Goal: Information Seeking & Learning: Learn about a topic

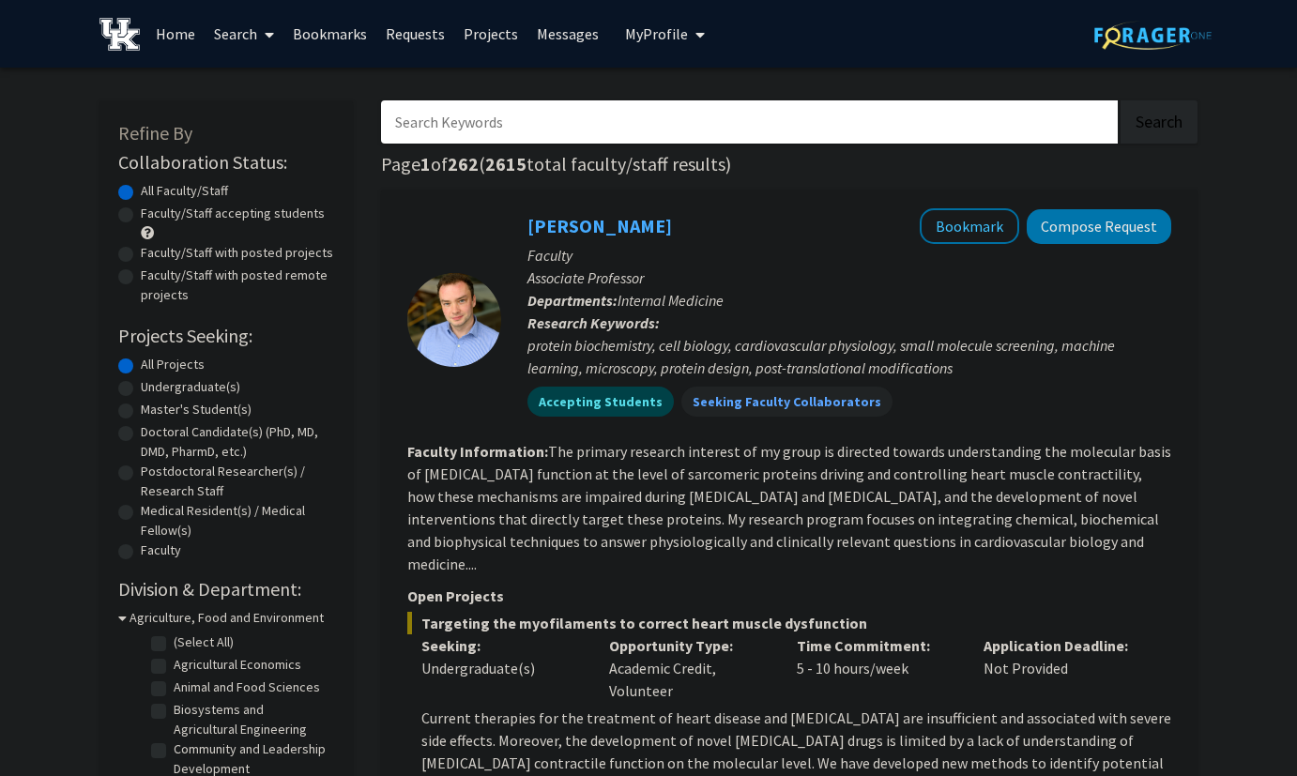
click at [831, 135] on input "Search Keywords" at bounding box center [749, 121] width 737 height 43
click at [1121, 100] on button "Search" at bounding box center [1159, 121] width 77 height 43
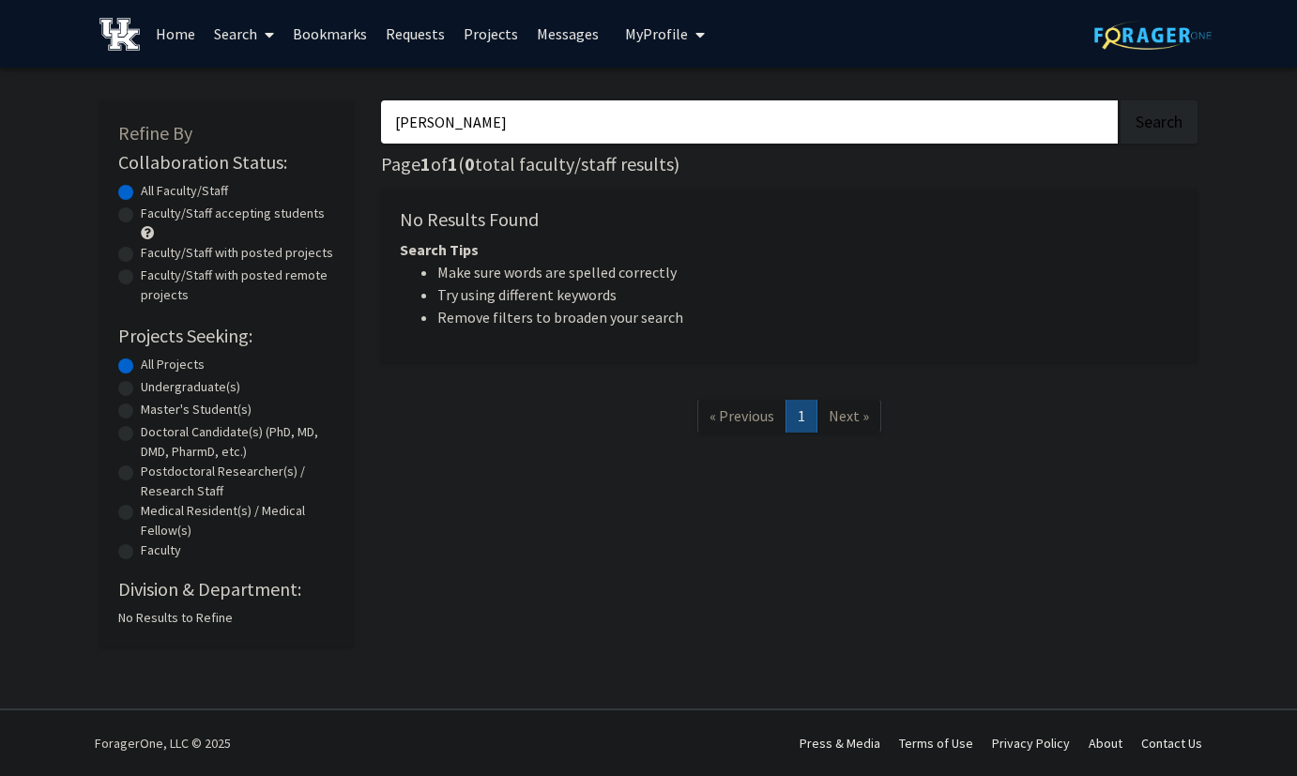
click at [1121, 100] on button "Search" at bounding box center [1159, 121] width 77 height 43
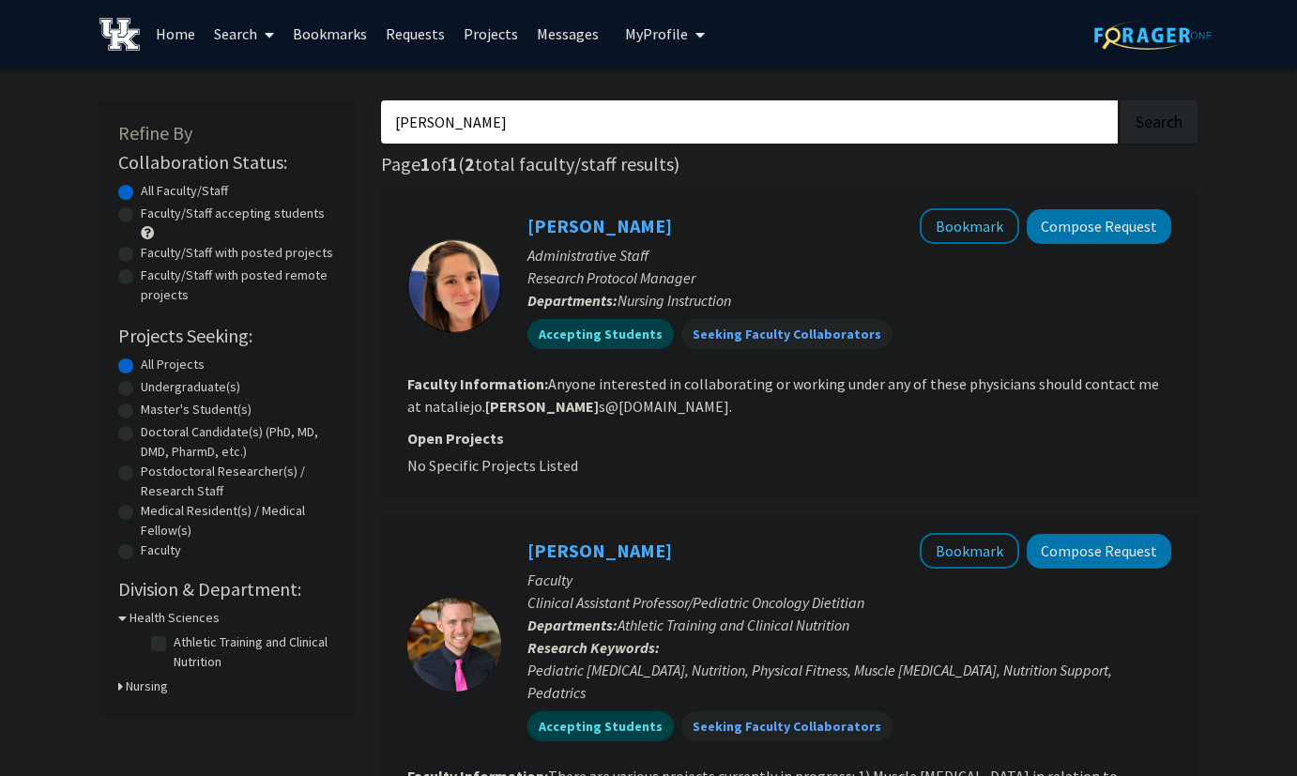
type input "[PERSON_NAME]"
click at [1121, 100] on button "Search" at bounding box center [1159, 121] width 77 height 43
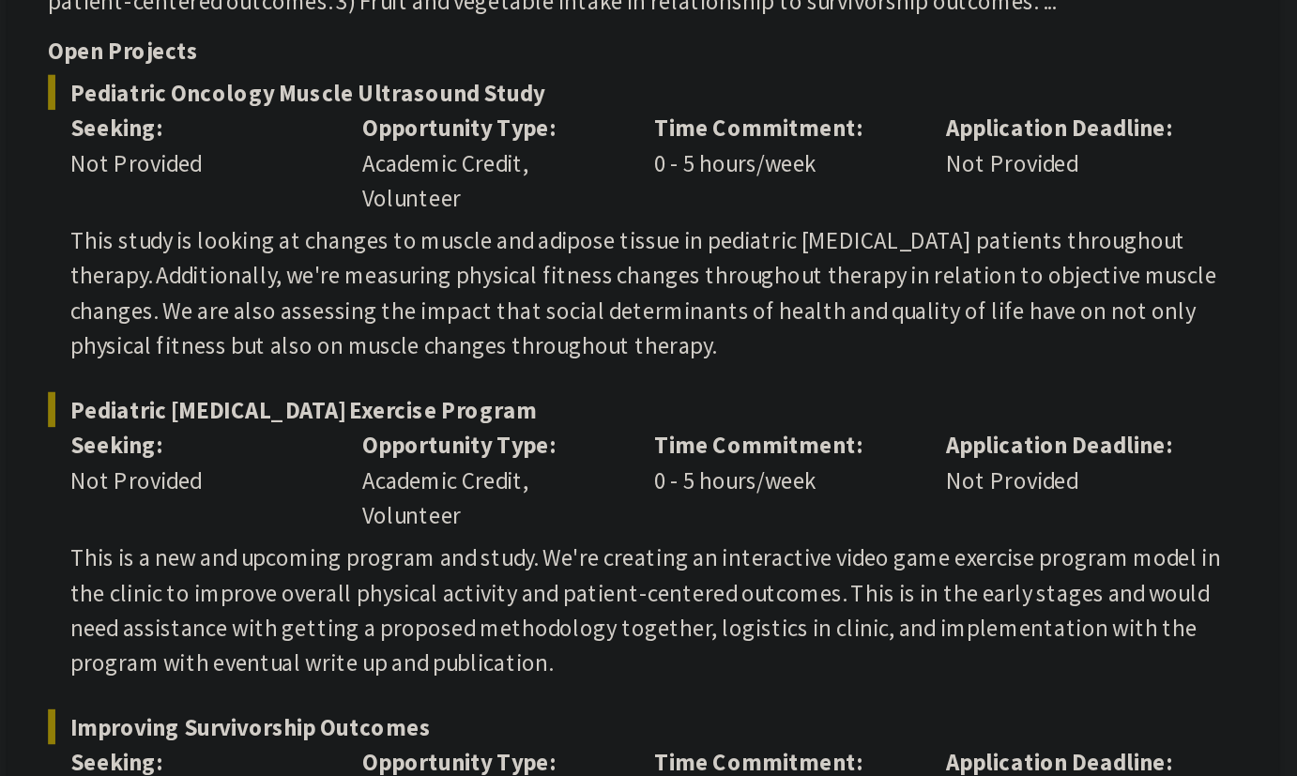
scroll to position [581, 0]
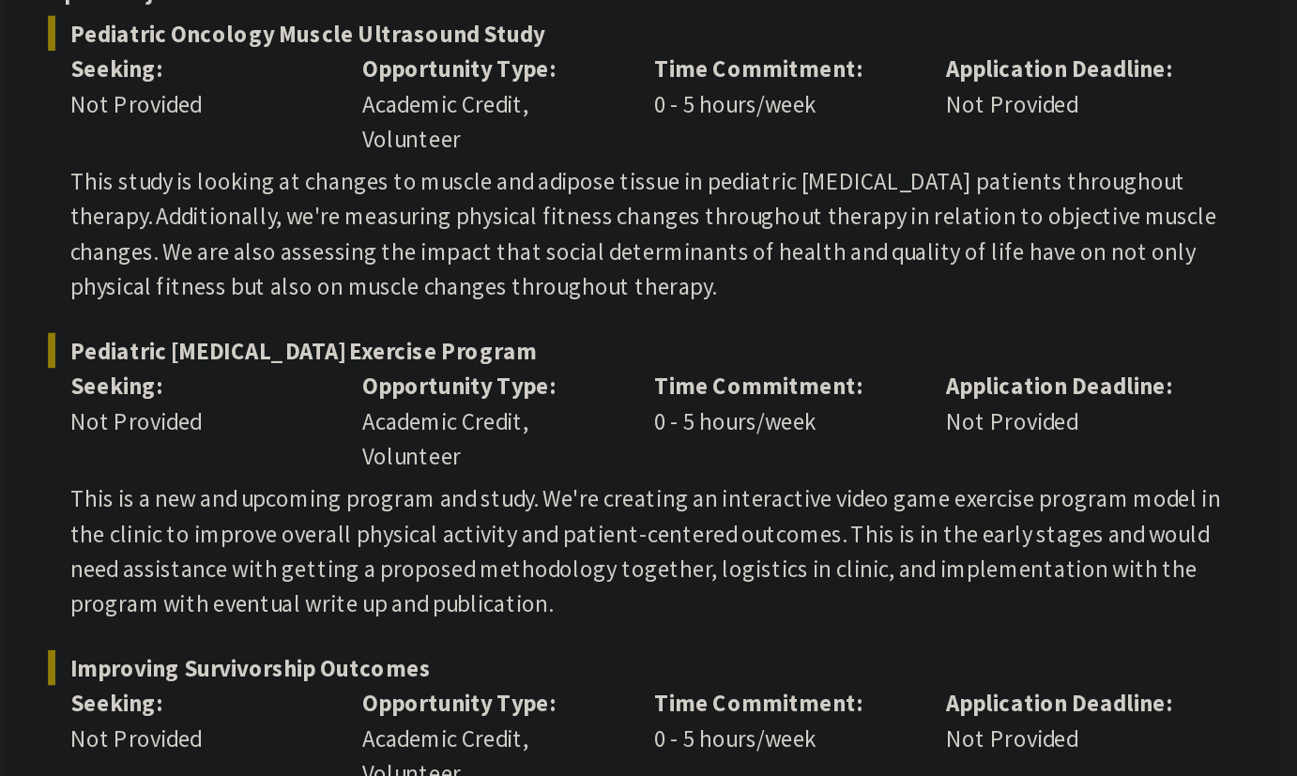
click at [896, 587] on p "This is a new and upcoming program and study. We're creating an interactive vid…" at bounding box center [796, 632] width 750 height 90
click at [887, 587] on p "This is a new and upcoming program and study. We're creating an interactive vid…" at bounding box center [796, 632] width 750 height 90
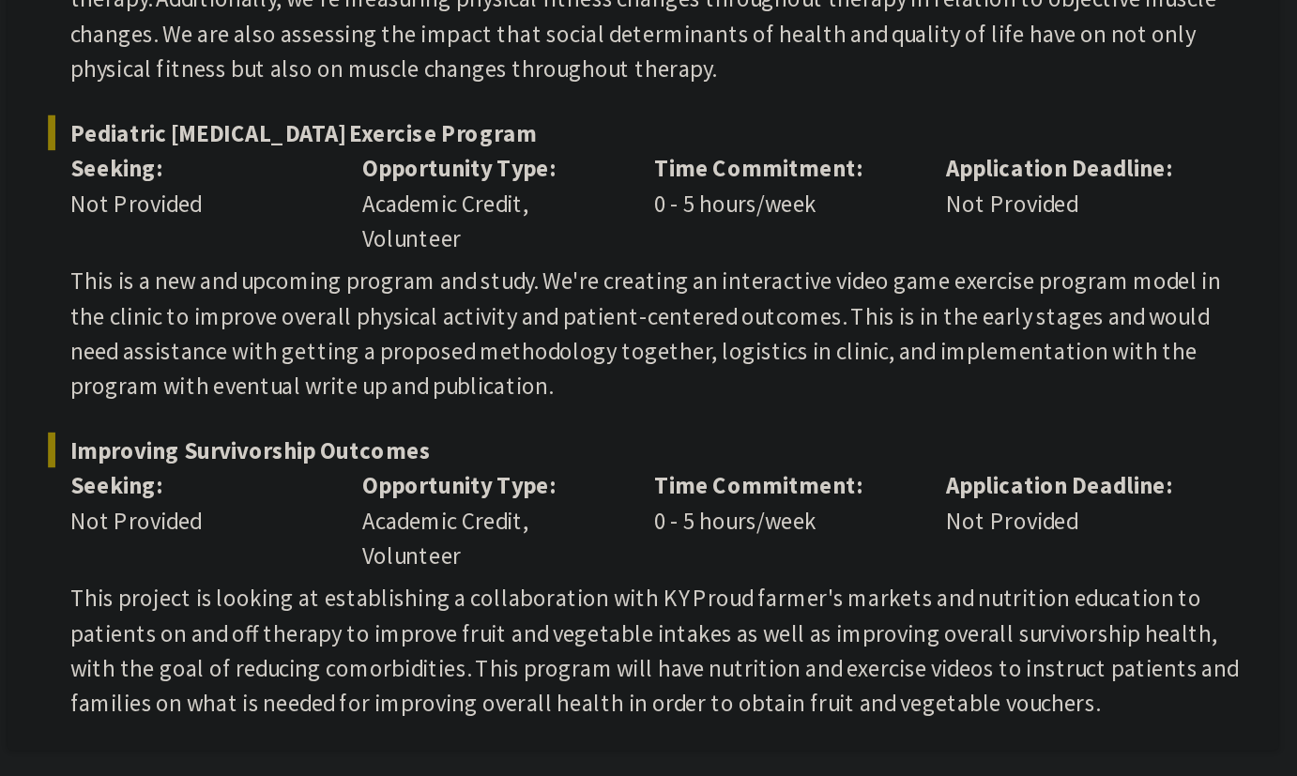
scroll to position [723, 0]
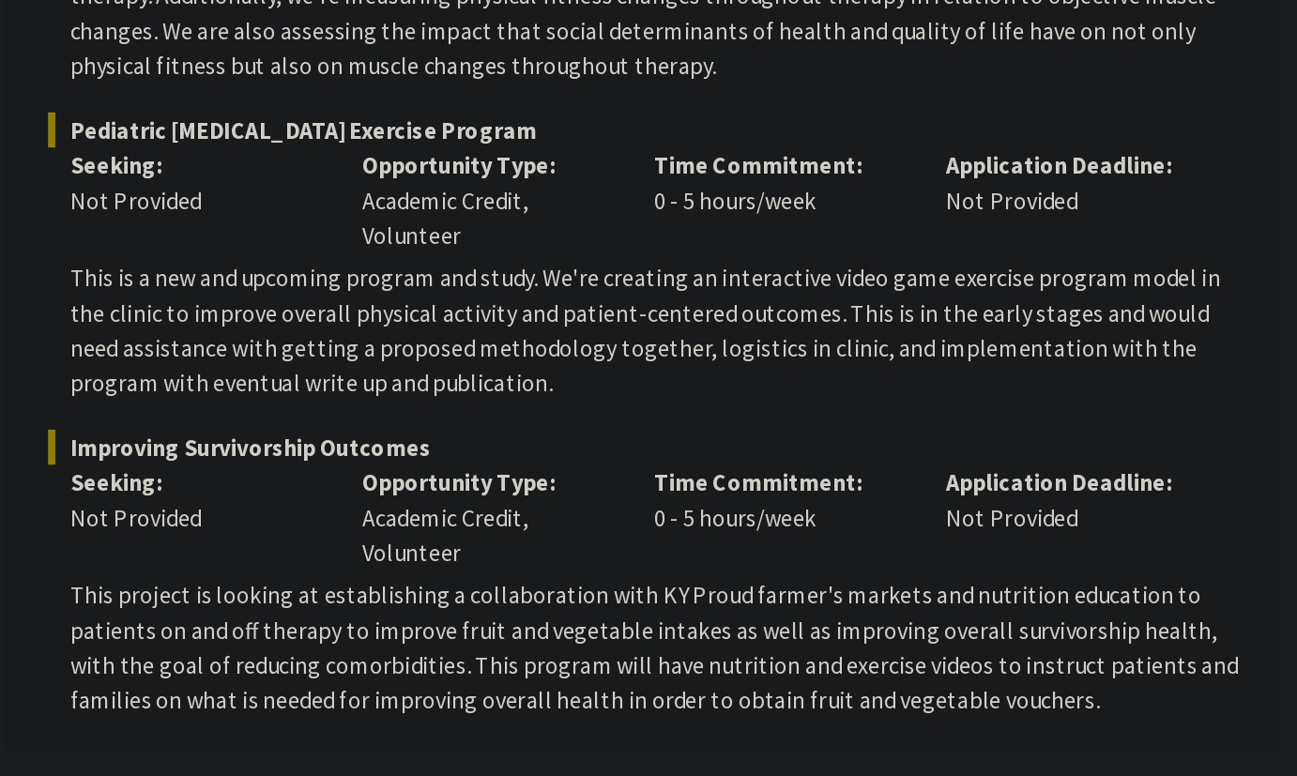
click at [878, 610] on div "Time Commitment: 0 - 5 hours/week" at bounding box center [877, 610] width 188 height 68
click at [878, 654] on p "This project is looking at establishing a collaboration with KY Proud farmer's …" at bounding box center [796, 693] width 750 height 90
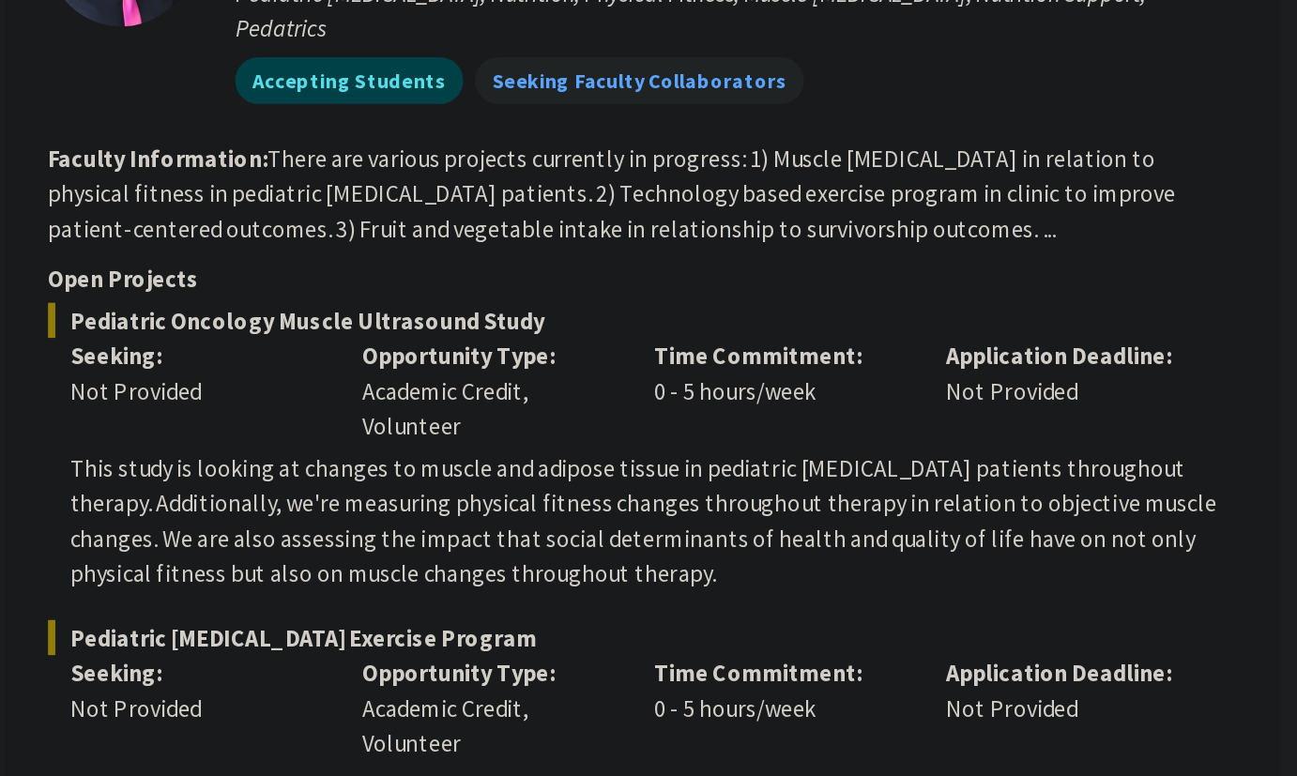
click at [934, 94] on fg-read-more "There are various projects currently in progress: 1) Muscle [MEDICAL_DATA] in r…" at bounding box center [769, 124] width 724 height 64
click at [940, 90] on section "Faculty Information: There are various projects currently in progress: 1) Muscl…" at bounding box center [789, 124] width 764 height 68
copy fg-read-more "[MEDICAL_DATA]"
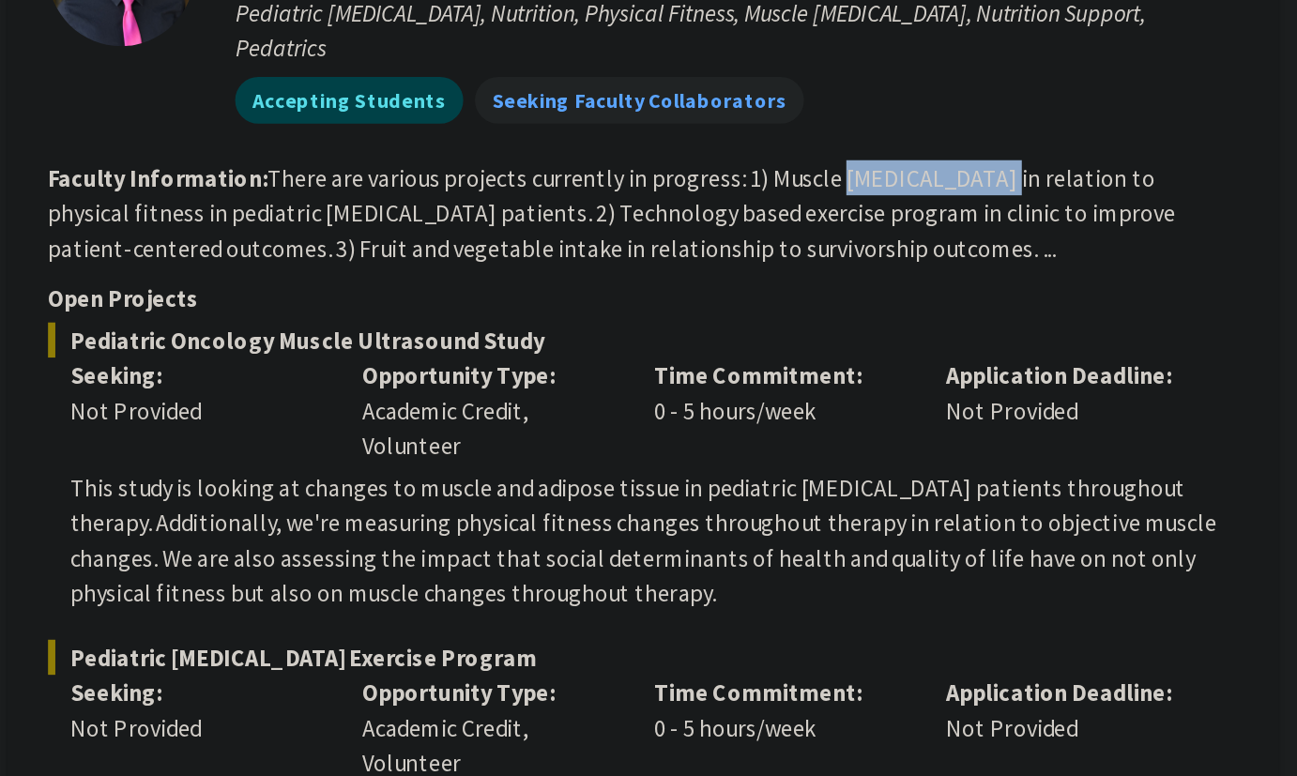
scroll to position [649, 0]
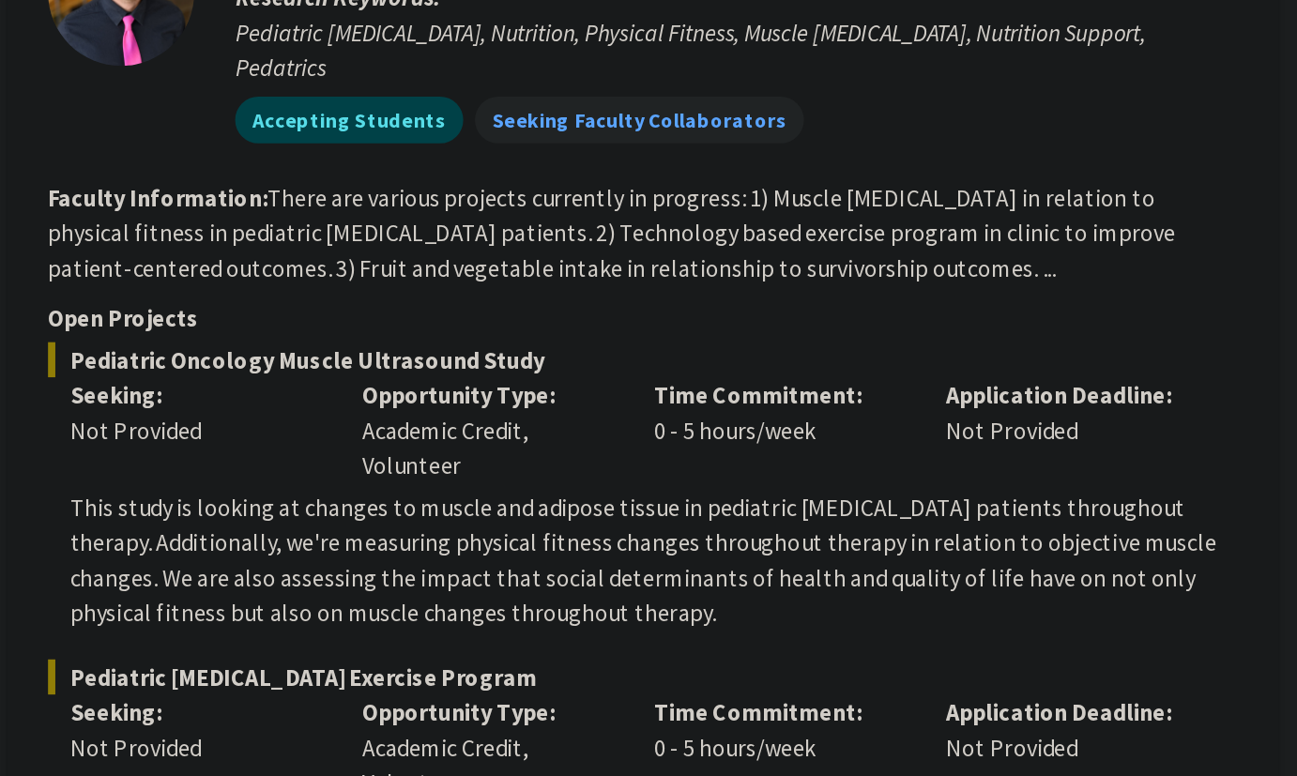
click at [703, 192] on p "Open Projects" at bounding box center [789, 203] width 764 height 23
click at [716, 136] on section "Faculty Information: There are various projects currently in progress: 1) Muscl…" at bounding box center [789, 149] width 764 height 68
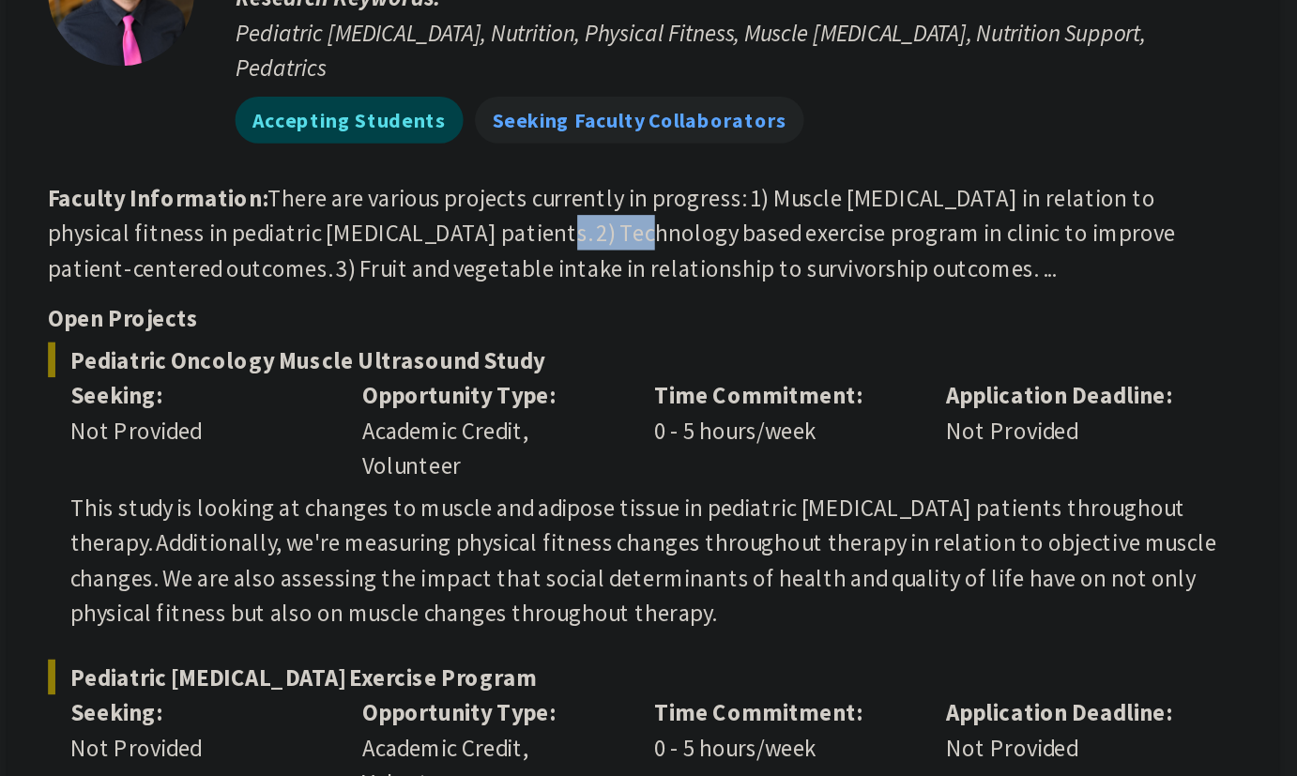
scroll to position [605, 0]
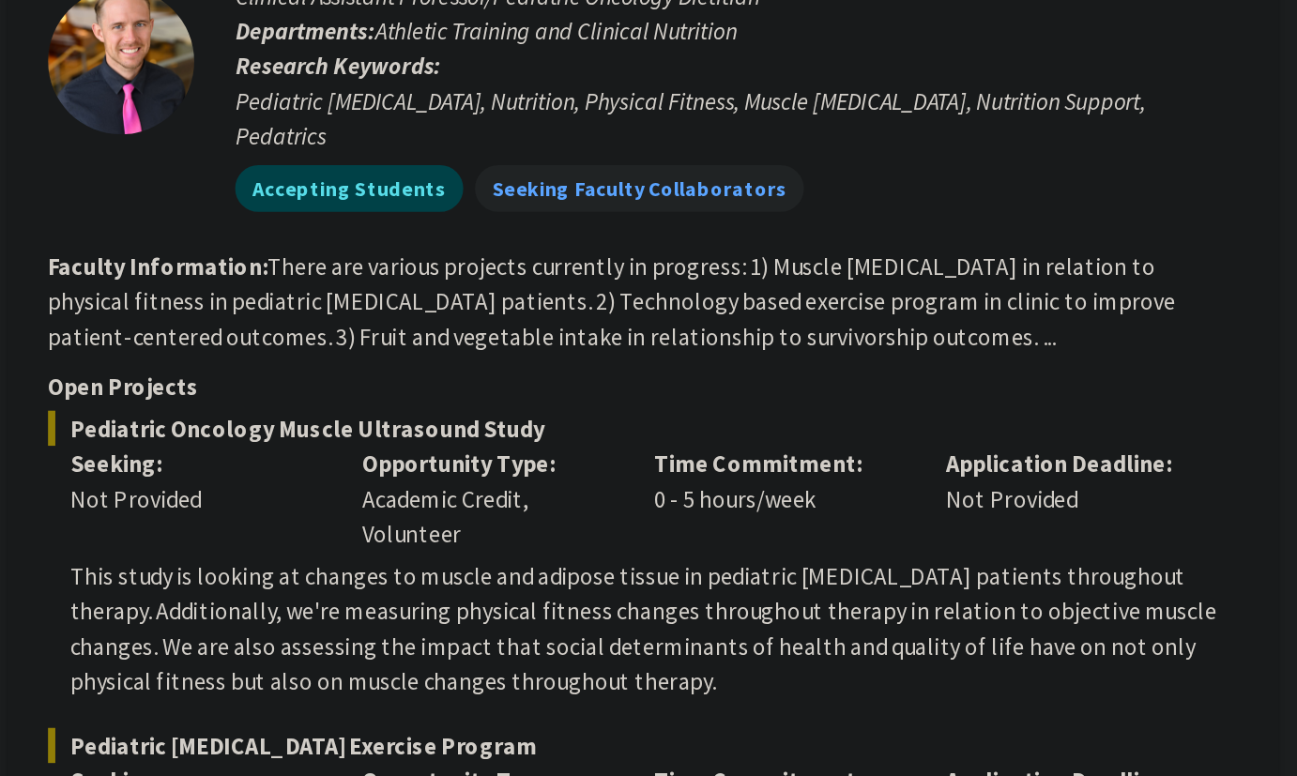
click at [716, 136] on fg-search-faculty "[PERSON_NAME] Bookmark Compose Request Faculty Clinical Assistant Professor/Ped…" at bounding box center [789, 392] width 764 height 928
click at [725, 161] on fg-read-more "There are various projects currently in progress: 1) Muscle [MEDICAL_DATA] in r…" at bounding box center [769, 193] width 724 height 64
drag, startPoint x: 725, startPoint y: 148, endPoint x: 849, endPoint y: 148, distance: 124.8
click at [839, 161] on fg-read-more "There are various projects currently in progress: 1) Muscle [MEDICAL_DATA] in r…" at bounding box center [769, 193] width 724 height 64
click at [849, 161] on fg-read-more "There are various projects currently in progress: 1) Muscle [MEDICAL_DATA] in r…" at bounding box center [769, 193] width 724 height 64
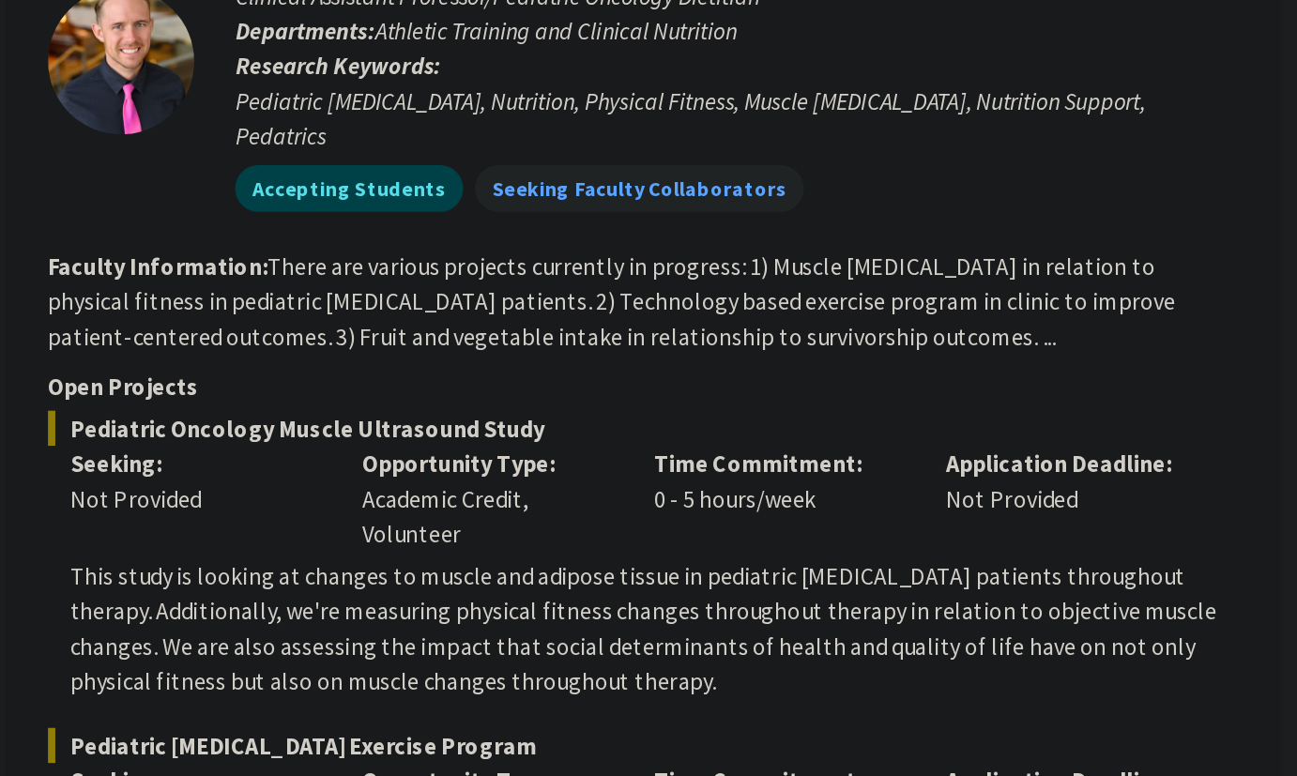
click at [935, 160] on section "Faculty Information: There are various projects currently in progress: 1) Muscl…" at bounding box center [789, 194] width 764 height 68
click at [913, 161] on fg-read-more "There are various projects currently in progress: 1) Muscle [MEDICAL_DATA] in r…" at bounding box center [769, 193] width 724 height 64
drag, startPoint x: 913, startPoint y: 143, endPoint x: 959, endPoint y: 146, distance: 46.1
click at [946, 161] on fg-read-more "There are various projects currently in progress: 1) Muscle [MEDICAL_DATA] in r…" at bounding box center [769, 193] width 724 height 64
click at [959, 161] on fg-read-more "There are various projects currently in progress: 1) Muscle [MEDICAL_DATA] in r…" at bounding box center [769, 193] width 724 height 64
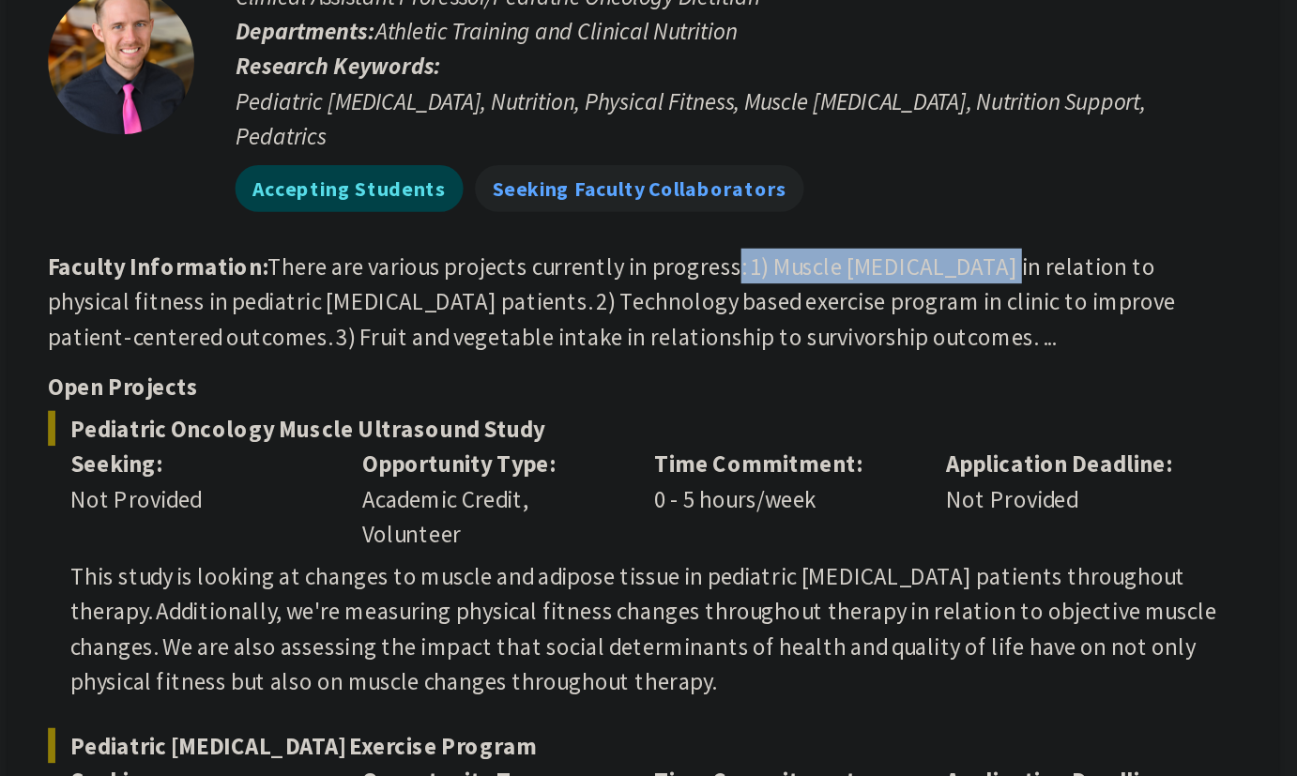
drag, startPoint x: 960, startPoint y: 146, endPoint x: 834, endPoint y: 146, distance: 125.8
click at [834, 161] on fg-read-more "There are various projects currently in progress: 1) Muscle [MEDICAL_DATA] in r…" at bounding box center [769, 193] width 724 height 64
click at [877, 161] on fg-read-more "There are various projects currently in progress: 1) Muscle [MEDICAL_DATA] in r…" at bounding box center [769, 193] width 724 height 64
drag, startPoint x: 877, startPoint y: 156, endPoint x: 929, endPoint y: 155, distance: 52.6
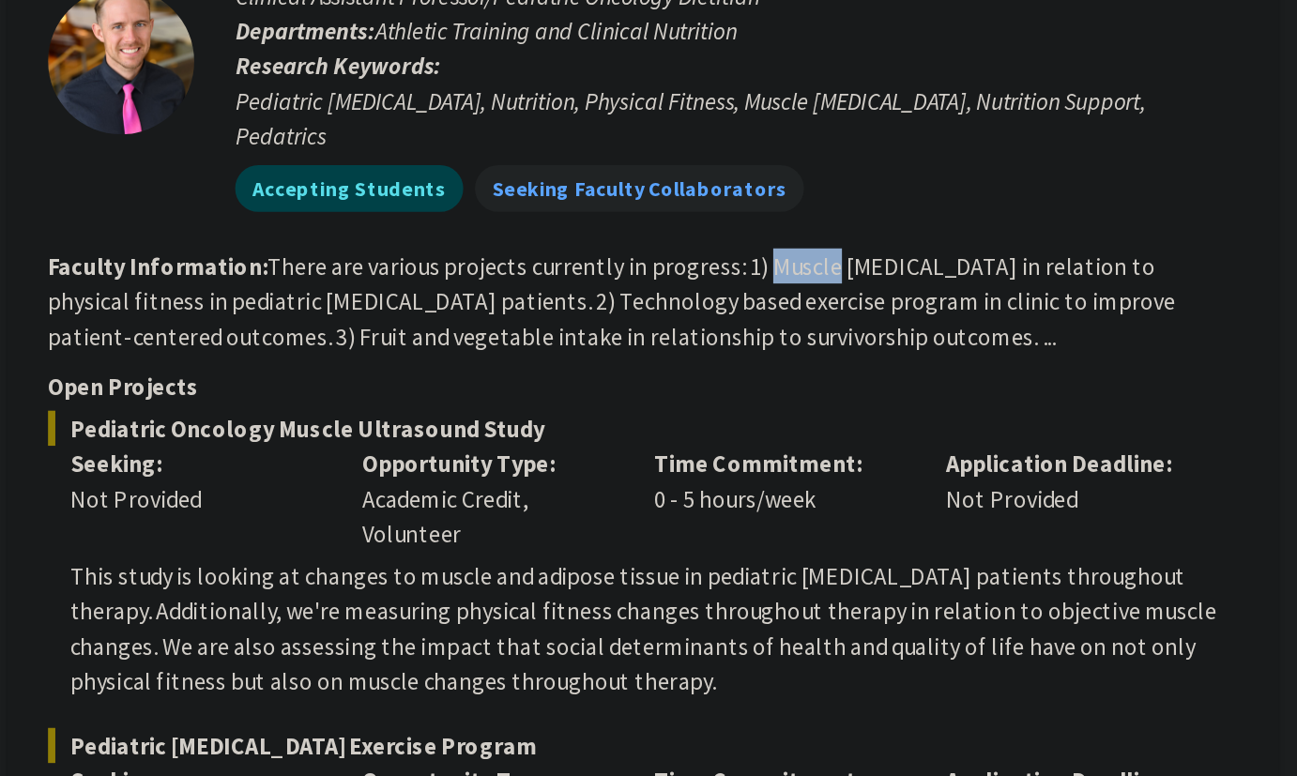
click at [929, 161] on fg-read-more "There are various projects currently in progress: 1) Muscle [MEDICAL_DATA] in r…" at bounding box center [769, 193] width 724 height 64
click at [821, 178] on fg-read-more "There are various projects currently in progress: 1) Muscle [MEDICAL_DATA] in r…" at bounding box center [769, 193] width 724 height 64
click at [805, 191] on fg-read-more "There are various projects currently in progress: 1) Muscle [MEDICAL_DATA] in r…" at bounding box center [769, 193] width 724 height 64
click at [737, 195] on fg-read-more "There are various projects currently in progress: 1) Muscle [MEDICAL_DATA] in r…" at bounding box center [769, 193] width 724 height 64
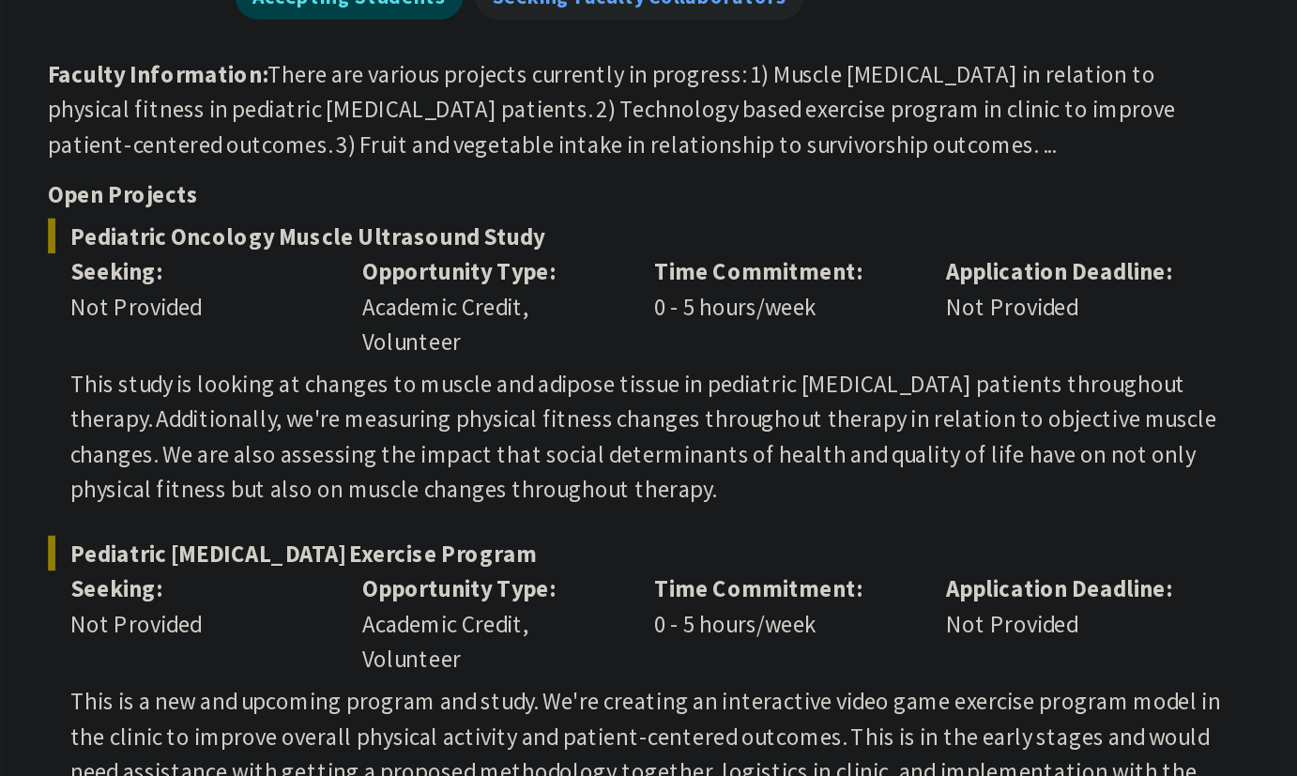
click at [773, 358] on p "This study is looking at changes to muscle and adipose tissue in pediatric [MED…" at bounding box center [796, 403] width 750 height 90
click at [740, 358] on p "This study is looking at changes to muscle and adipose tissue in pediatric [MED…" at bounding box center [796, 403] width 750 height 90
click at [710, 378] on p "This study is looking at changes to muscle and adipose tissue in pediatric [MED…" at bounding box center [796, 403] width 750 height 90
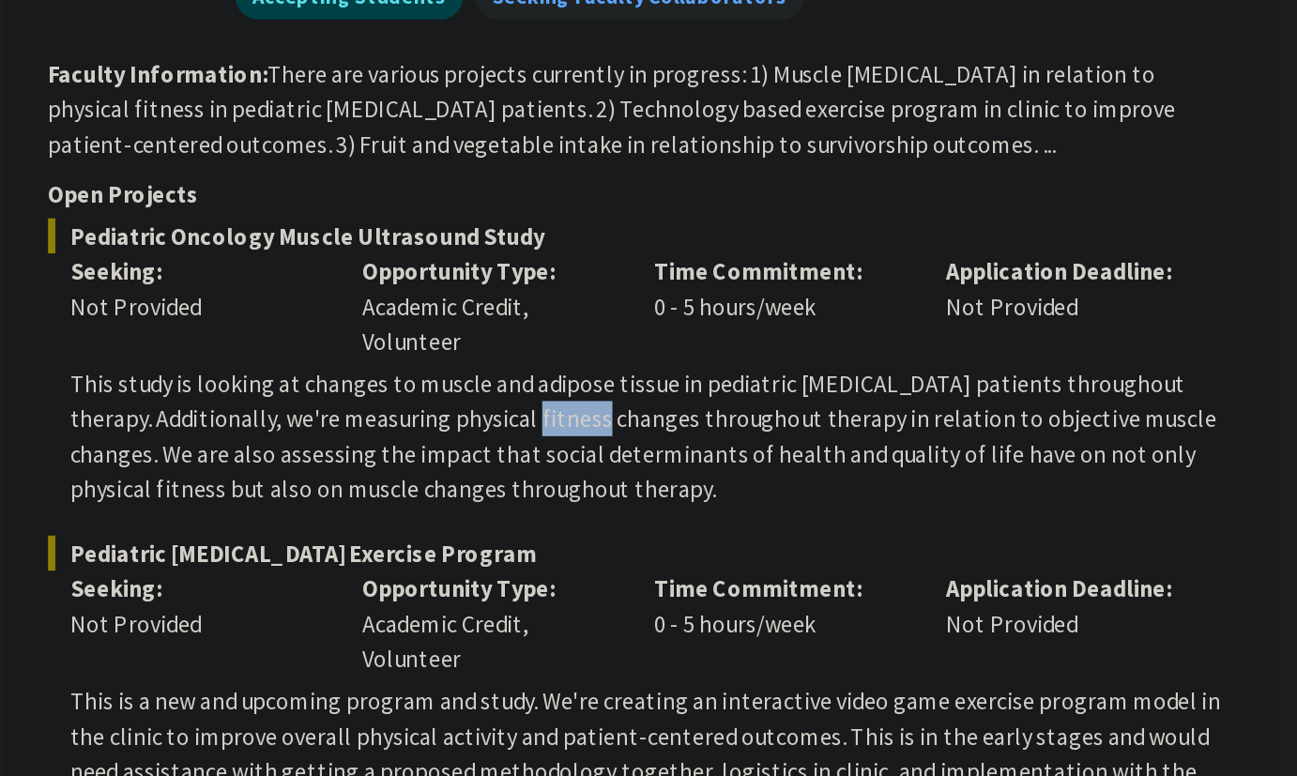
click at [710, 378] on p "This study is looking at changes to muscle and adipose tissue in pediatric [MED…" at bounding box center [796, 403] width 750 height 90
click at [719, 381] on p "This study is looking at changes to muscle and adipose tissue in pediatric [MED…" at bounding box center [796, 403] width 750 height 90
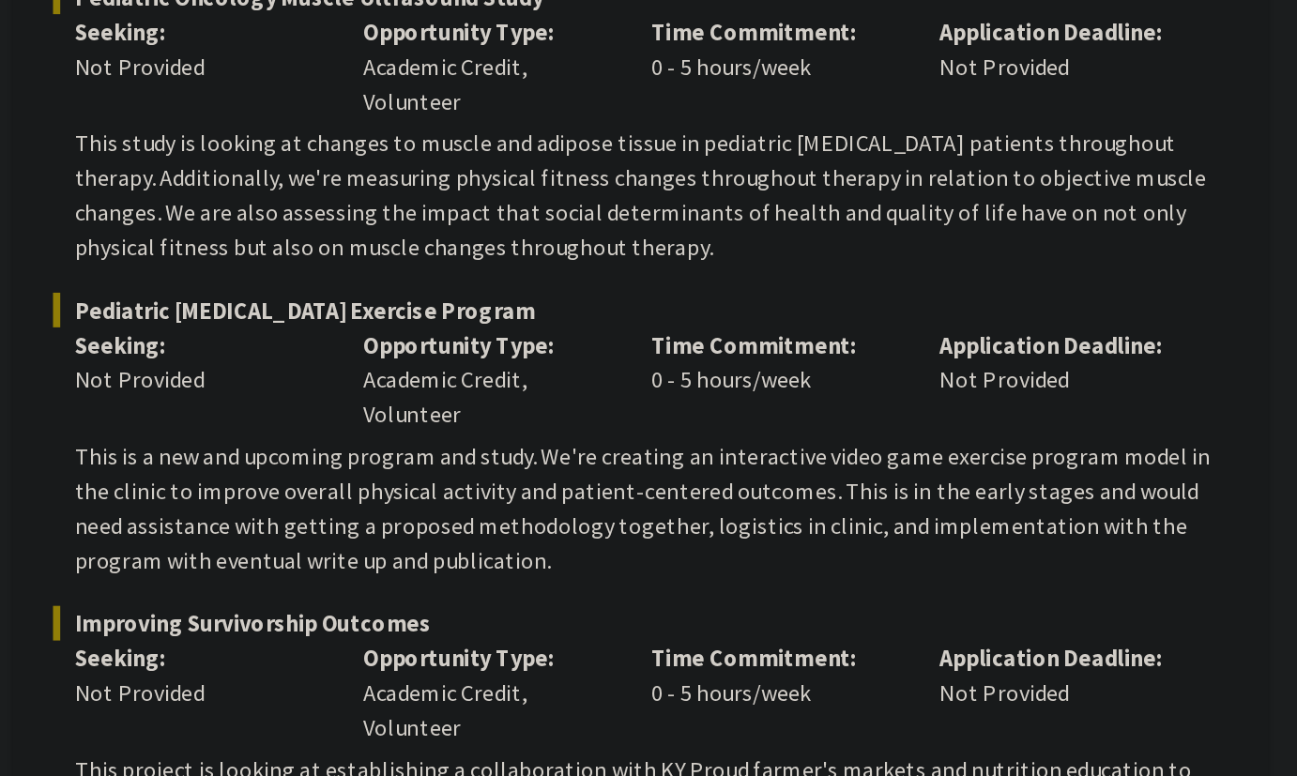
scroll to position [644, 0]
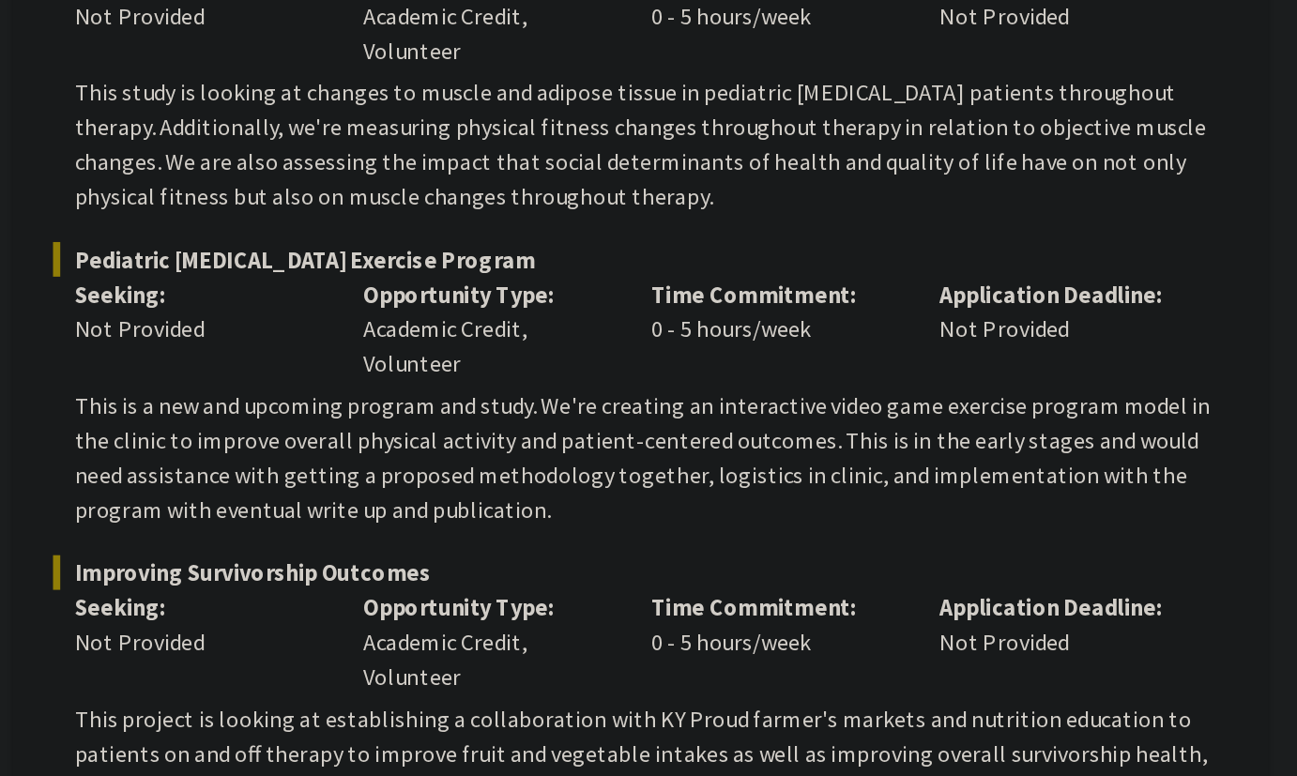
click at [659, 569] on p "This is a new and upcoming program and study. We're creating an interactive vid…" at bounding box center [796, 569] width 750 height 90
click at [661, 552] on p "This is a new and upcoming program and study. We're creating an interactive vid…" at bounding box center [796, 569] width 750 height 90
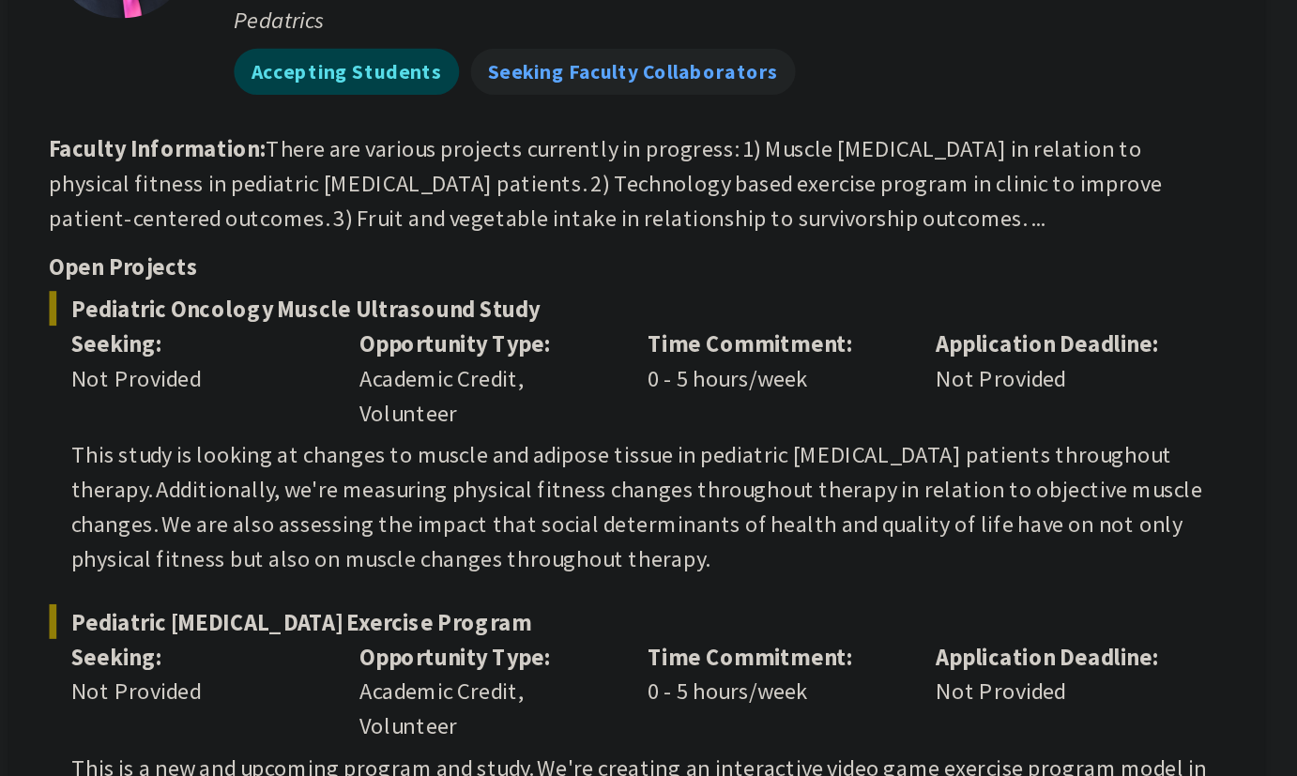
scroll to position [663, 0]
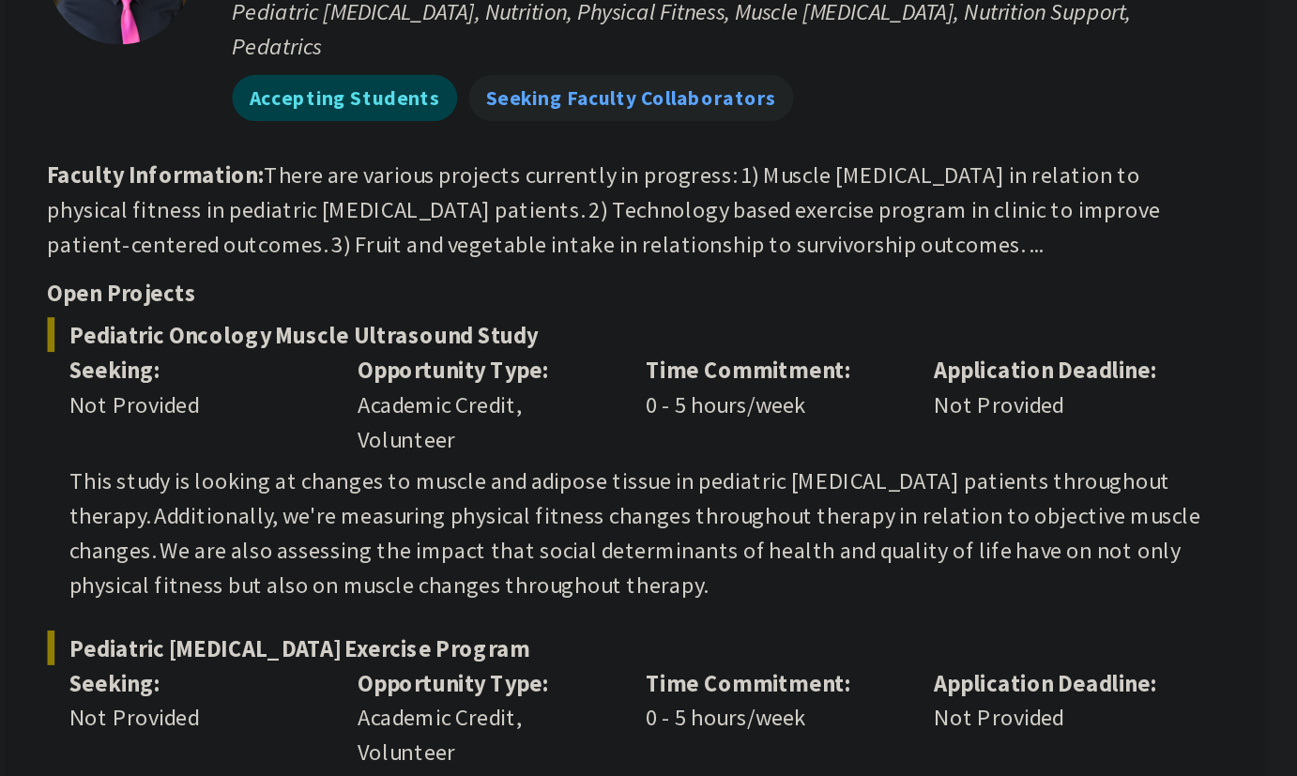
click at [586, 108] on fg-read-more "There are various projects currently in progress: 1) Muscle [MEDICAL_DATA] in r…" at bounding box center [769, 136] width 724 height 64
click at [621, 111] on fg-read-more "There are various projects currently in progress: 1) Muscle [MEDICAL_DATA] in r…" at bounding box center [769, 136] width 724 height 64
